Goal: Information Seeking & Learning: Find specific page/section

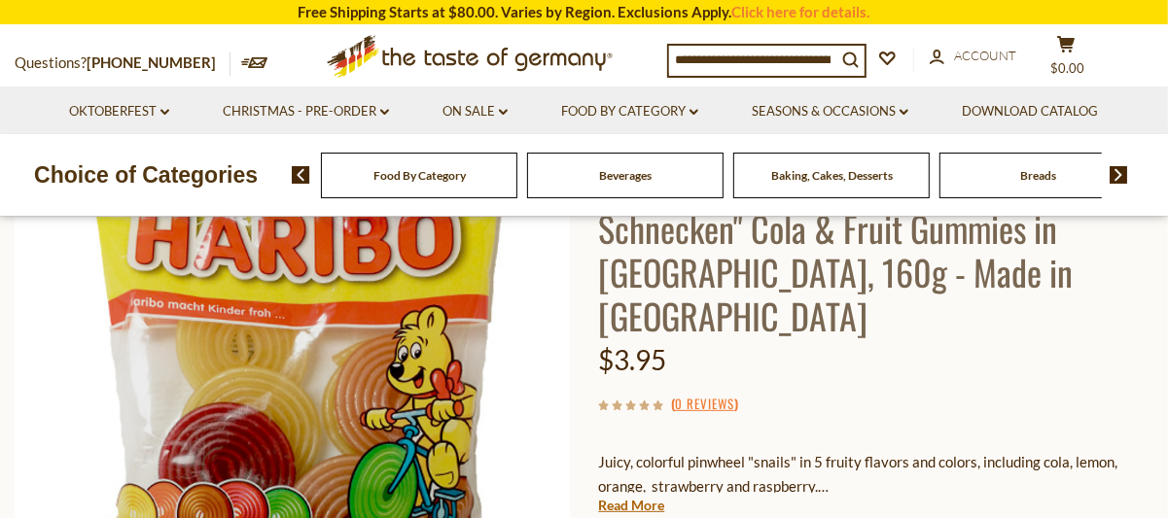
scroll to position [292, 0]
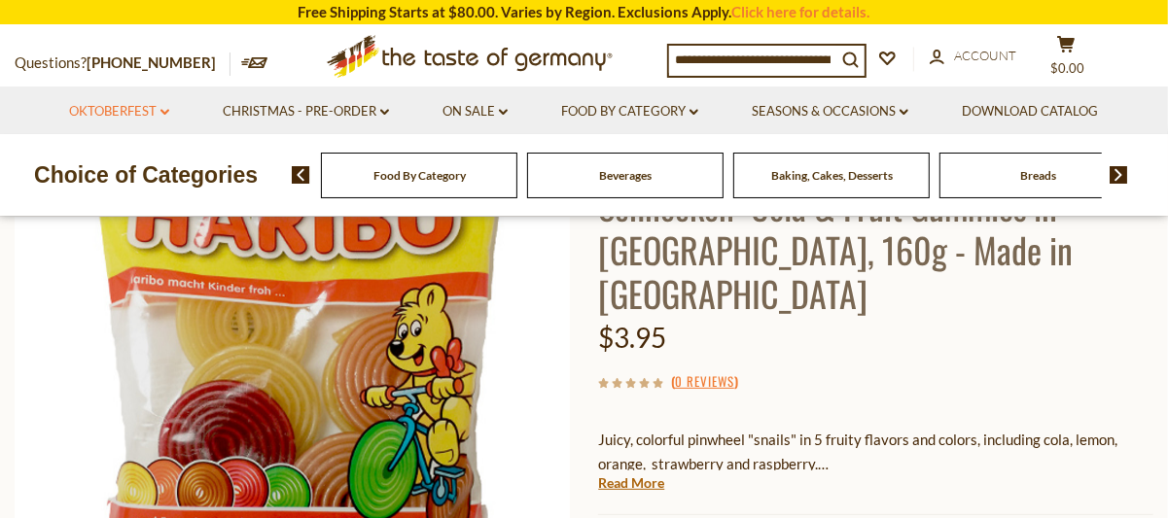
click at [162, 123] on link "Oktoberfest dropdown_arrow" at bounding box center [119, 111] width 100 height 21
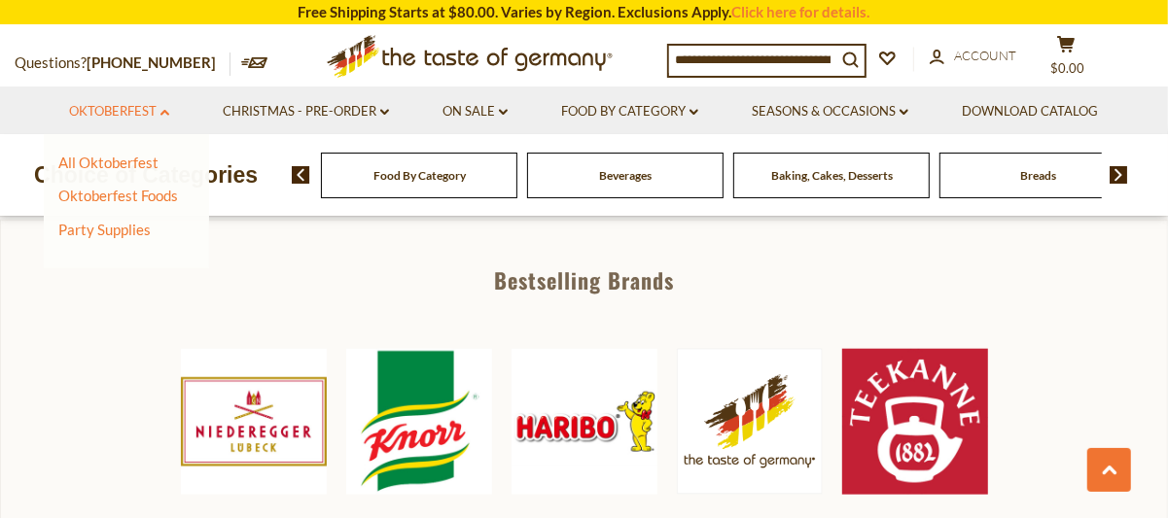
scroll to position [1070, 0]
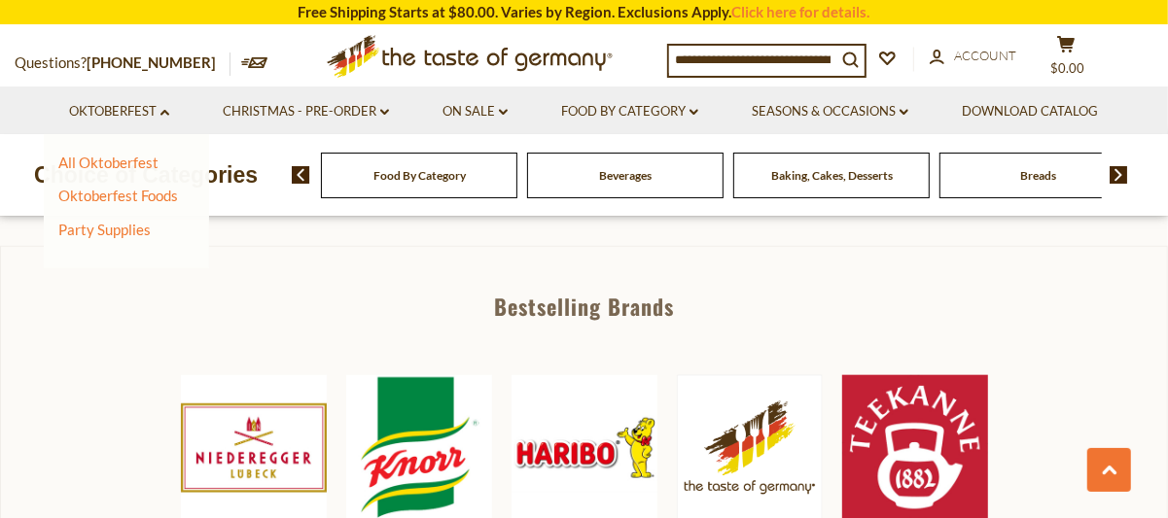
click at [830, 183] on span "Baking, Cakes, Desserts" at bounding box center [832, 175] width 122 height 15
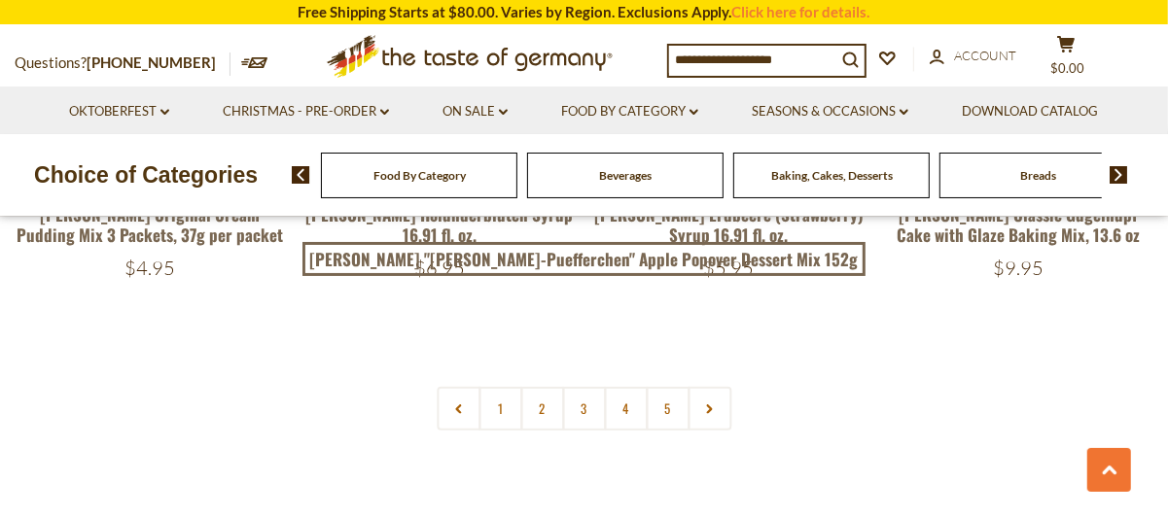
scroll to position [4571, 0]
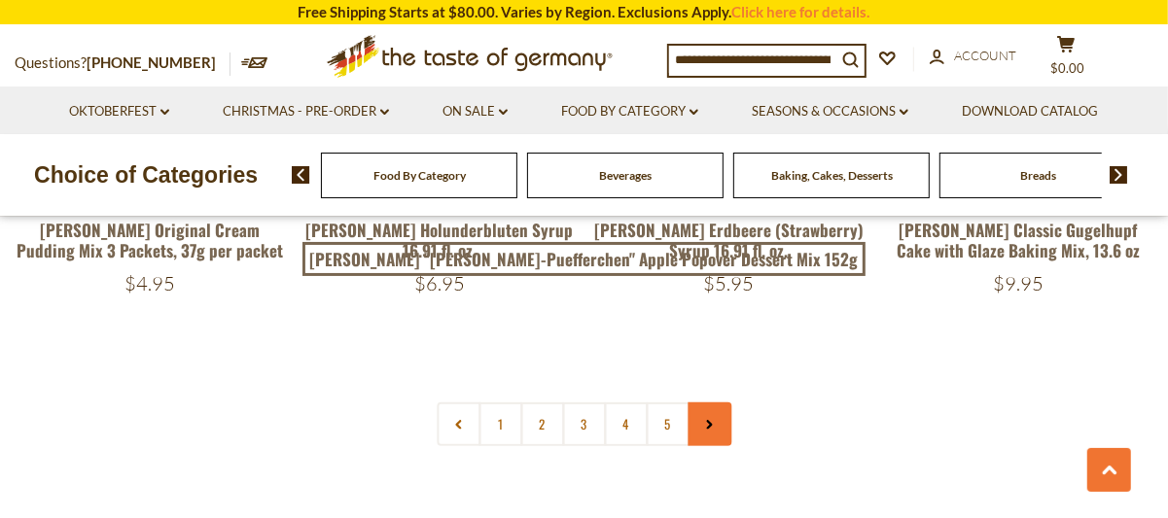
click at [714, 430] on icon at bounding box center [710, 425] width 12 height 10
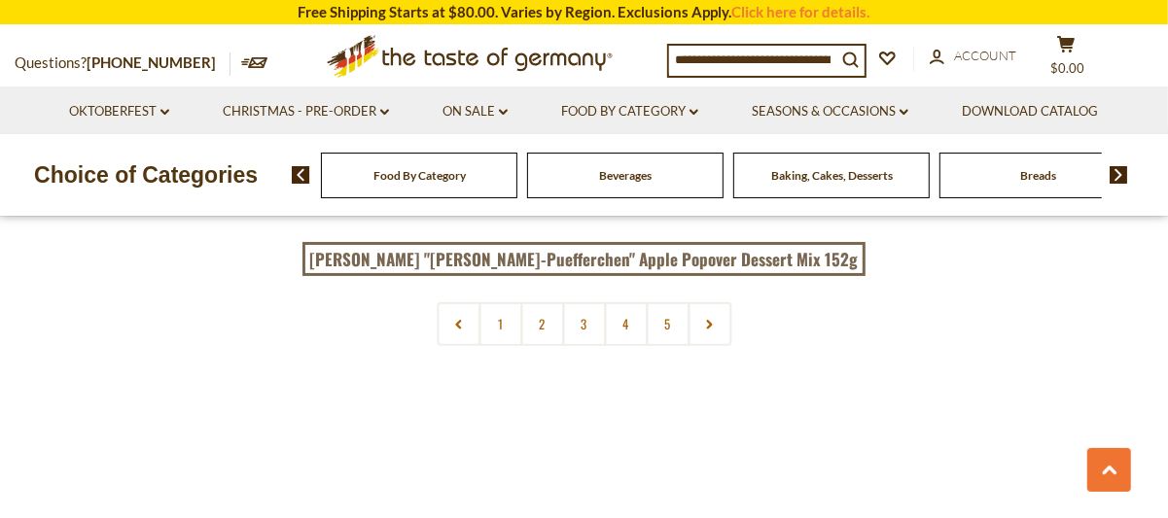
scroll to position [4571, 0]
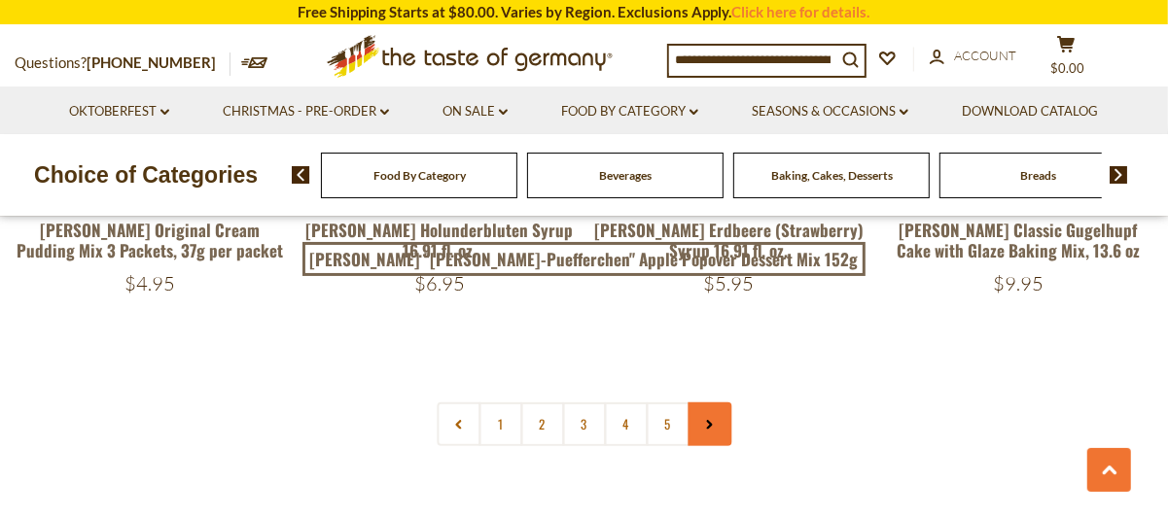
click at [705, 430] on icon at bounding box center [710, 425] width 12 height 10
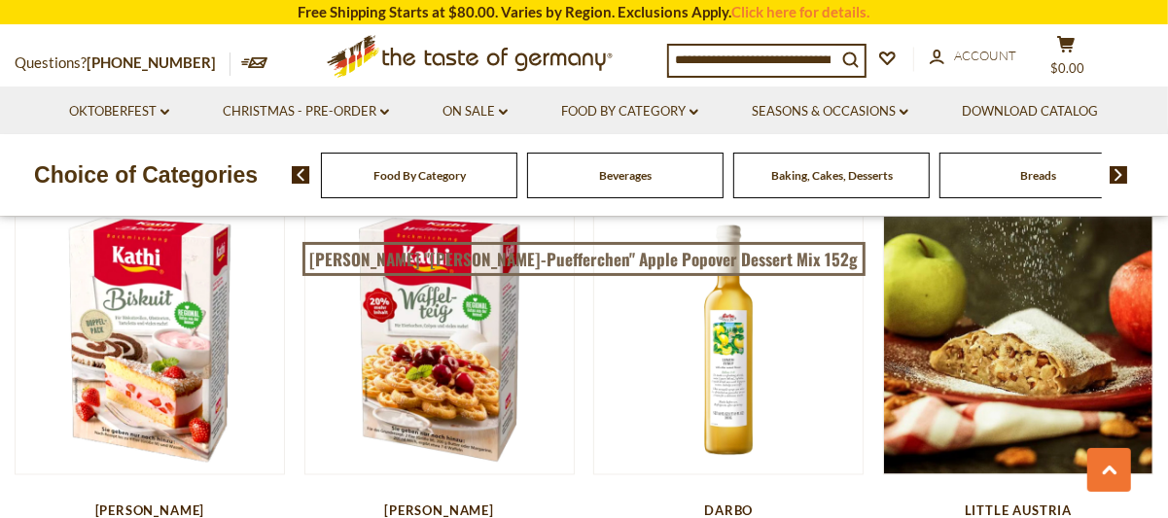
scroll to position [1945, 0]
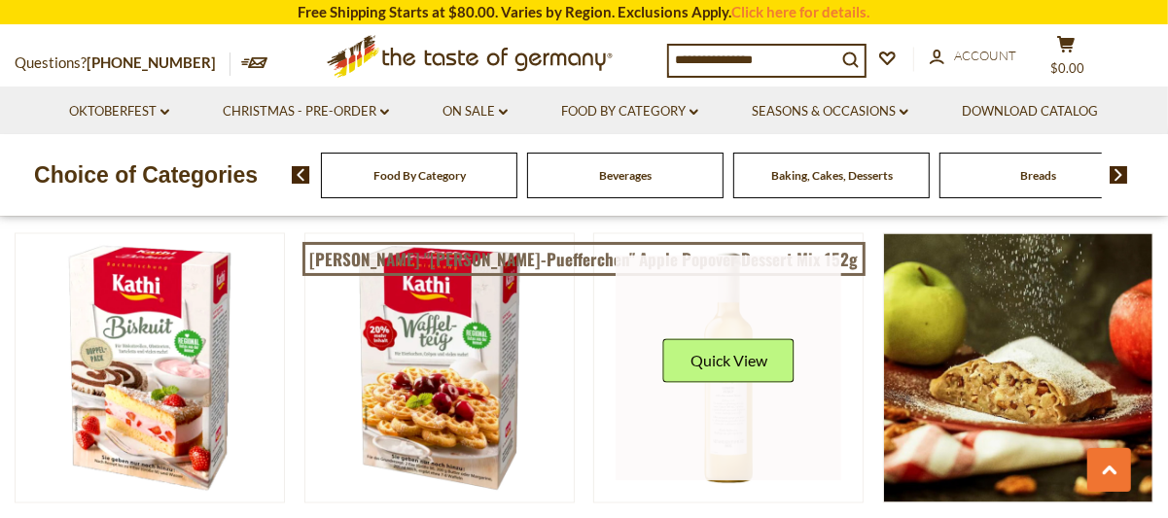
click at [721, 424] on link at bounding box center [729, 369] width 226 height 226
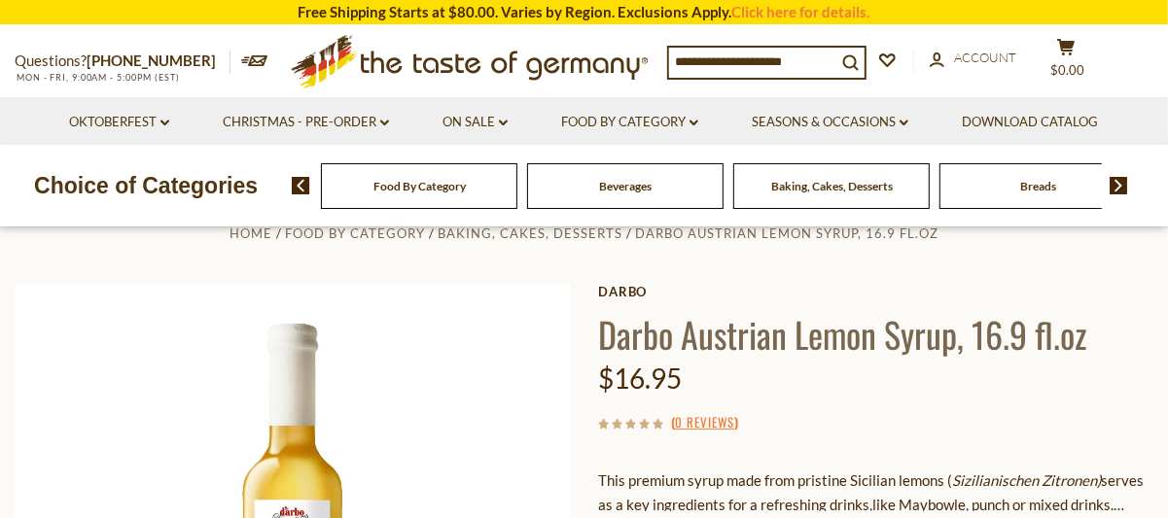
scroll to position [292, 0]
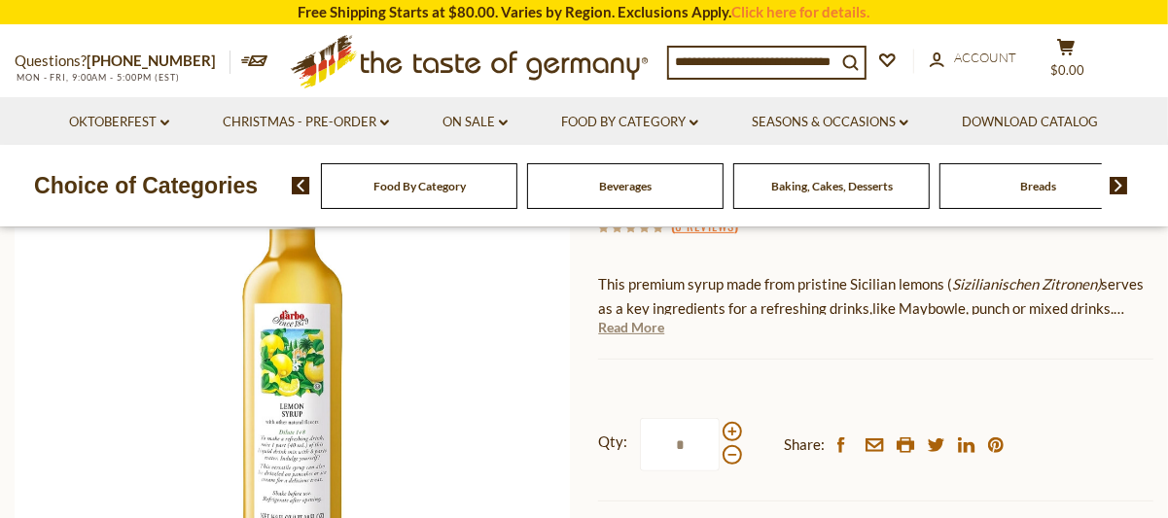
click at [653, 337] on link "Read More" at bounding box center [631, 327] width 66 height 19
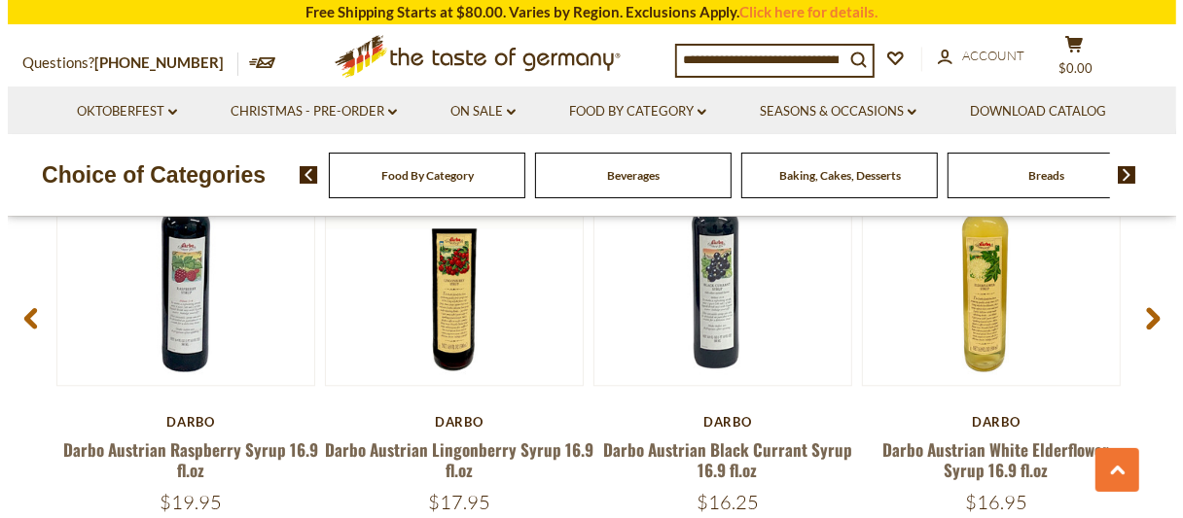
scroll to position [2626, 0]
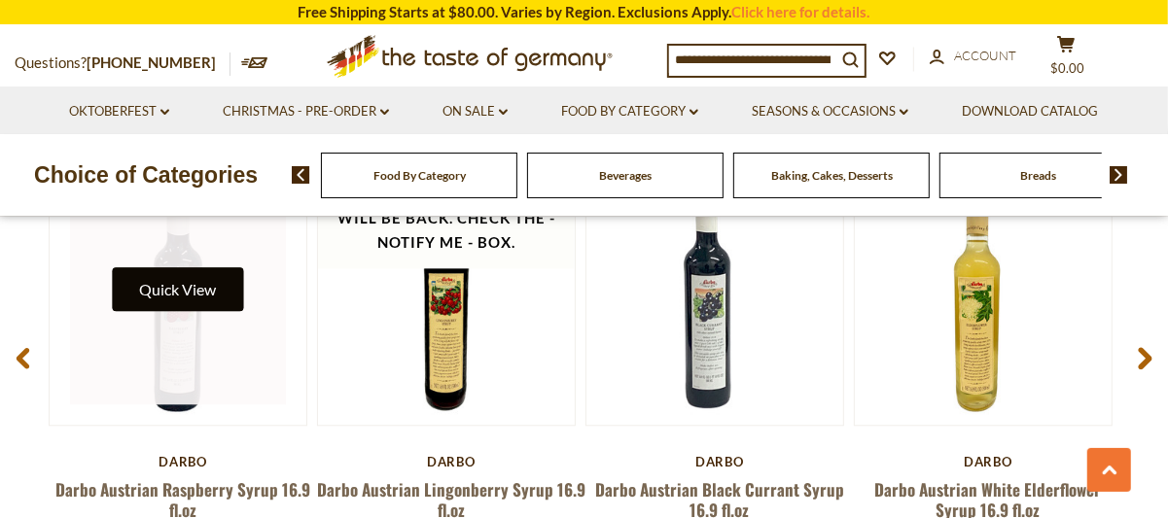
click at [182, 311] on button "Quick View" at bounding box center [178, 289] width 131 height 44
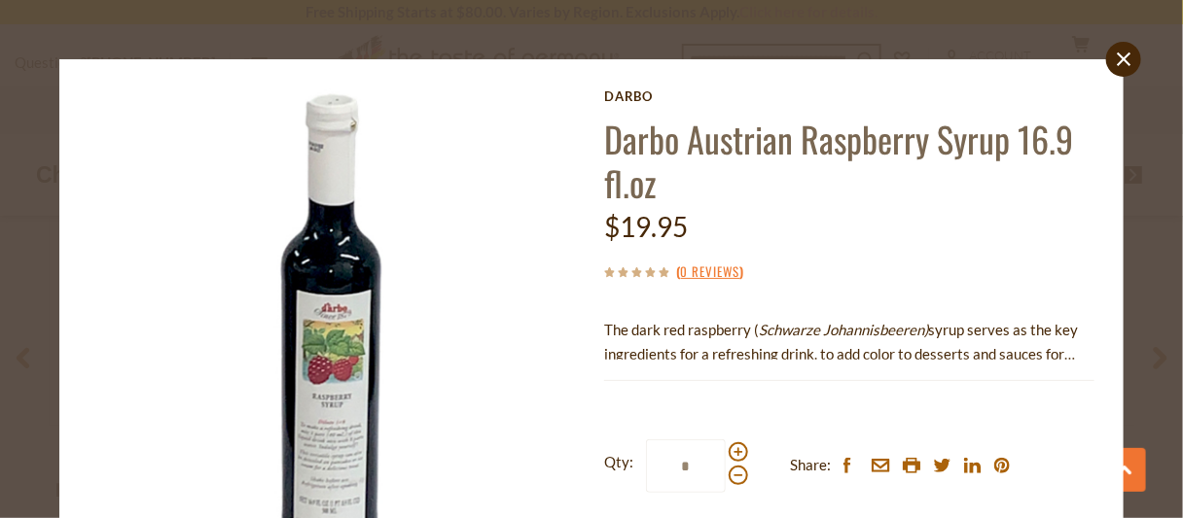
scroll to position [198, 0]
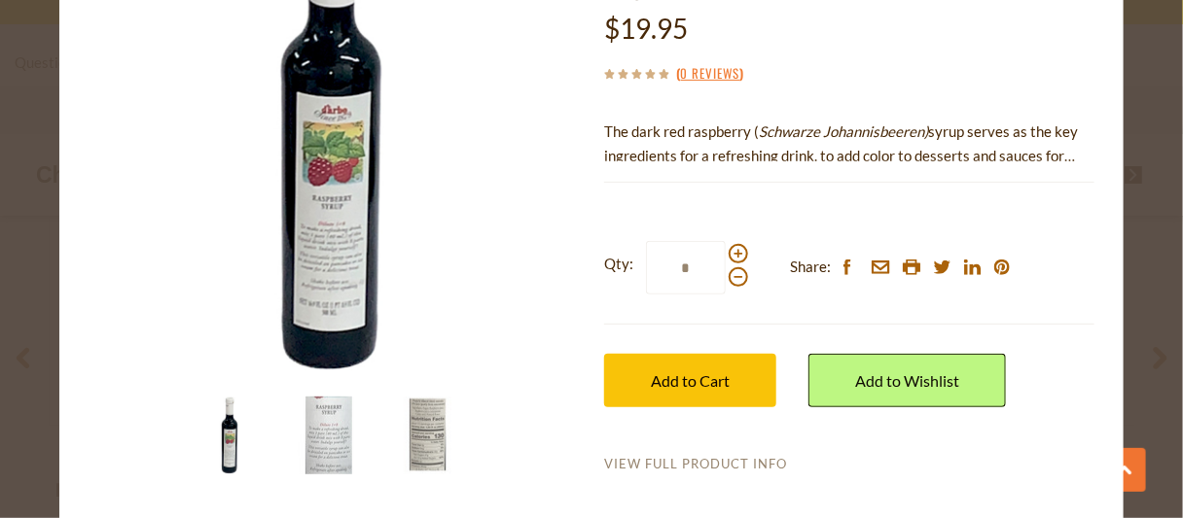
click at [691, 474] on link "View Full Product Info" at bounding box center [695, 465] width 183 height 18
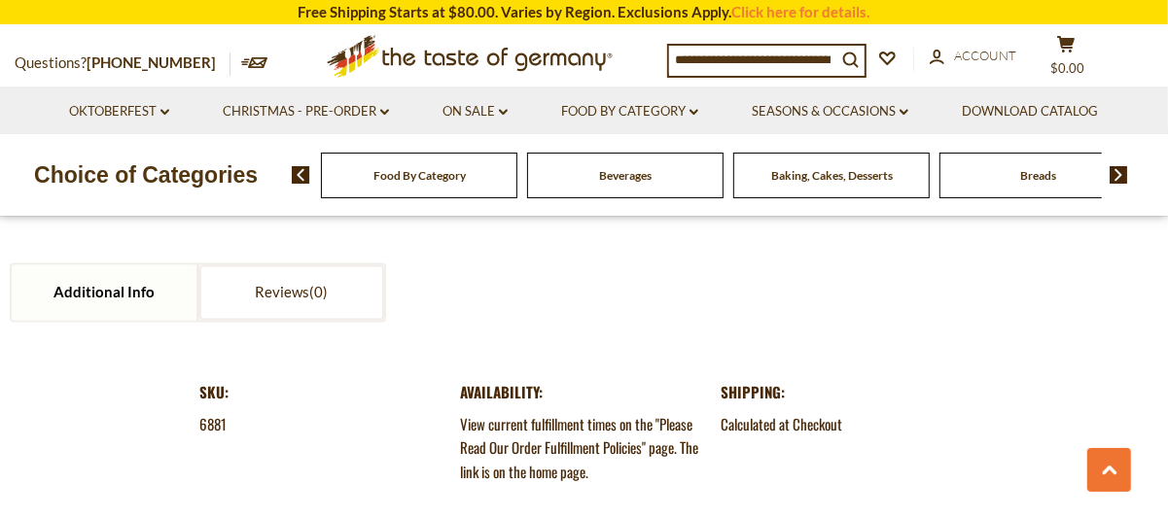
scroll to position [2042, 0]
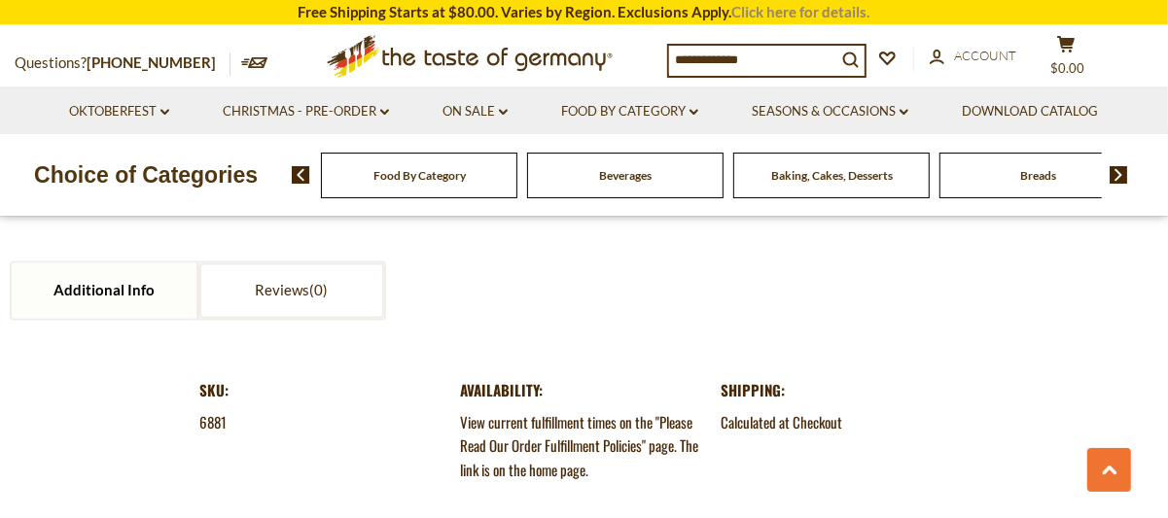
click at [791, 15] on link "Click here for details." at bounding box center [801, 12] width 138 height 18
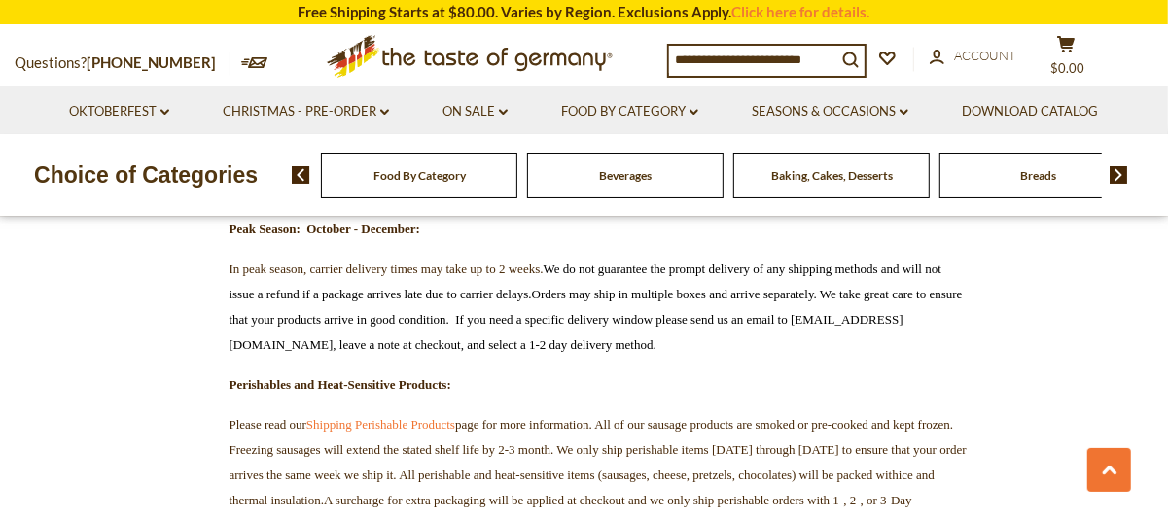
scroll to position [2626, 0]
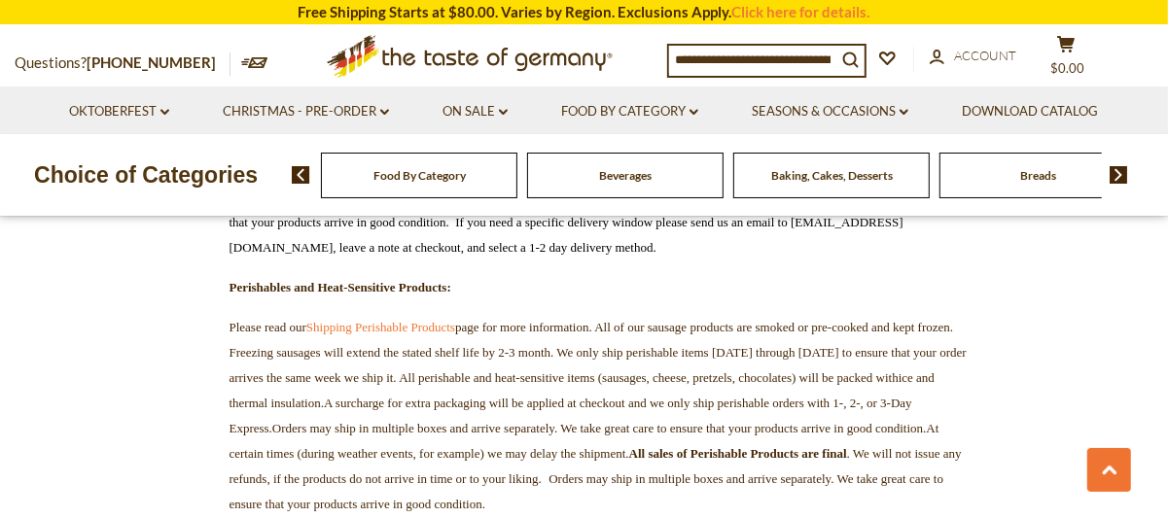
click at [681, 59] on input at bounding box center [752, 59] width 167 height 27
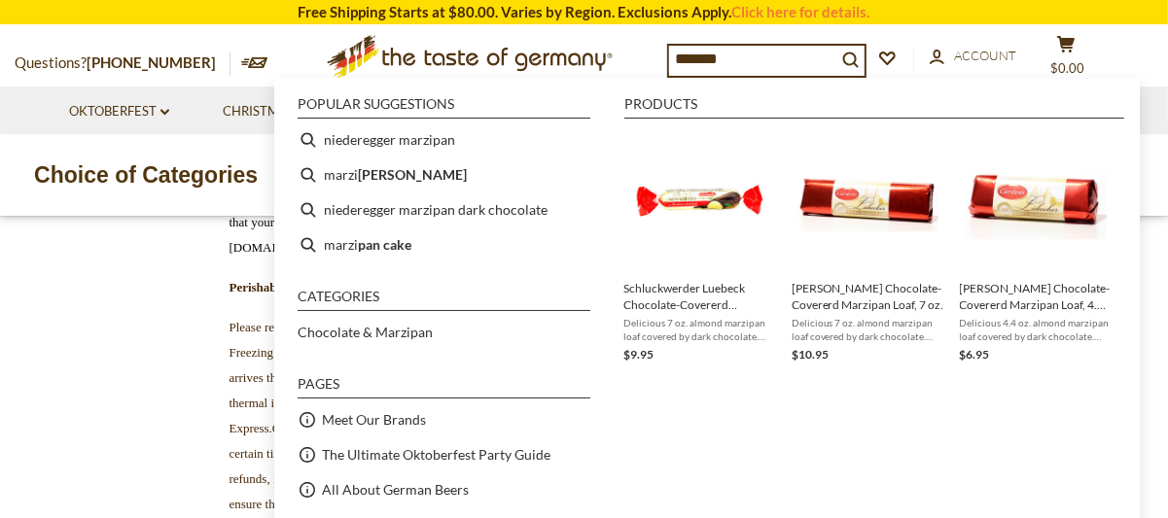
type input "********"
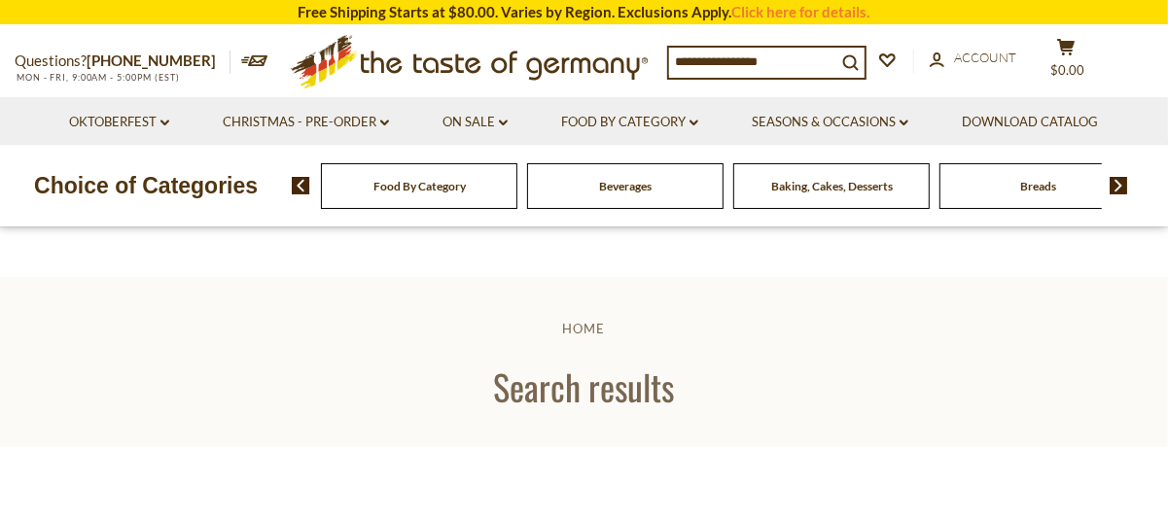
type input "********"
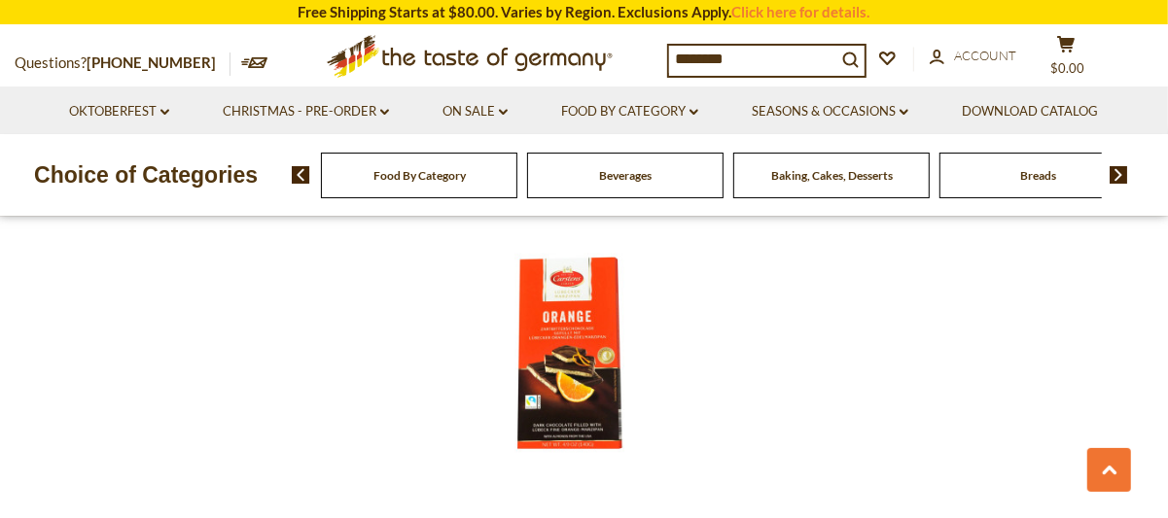
scroll to position [3307, 0]
